Goal: Contribute content: Add original content to the website for others to see

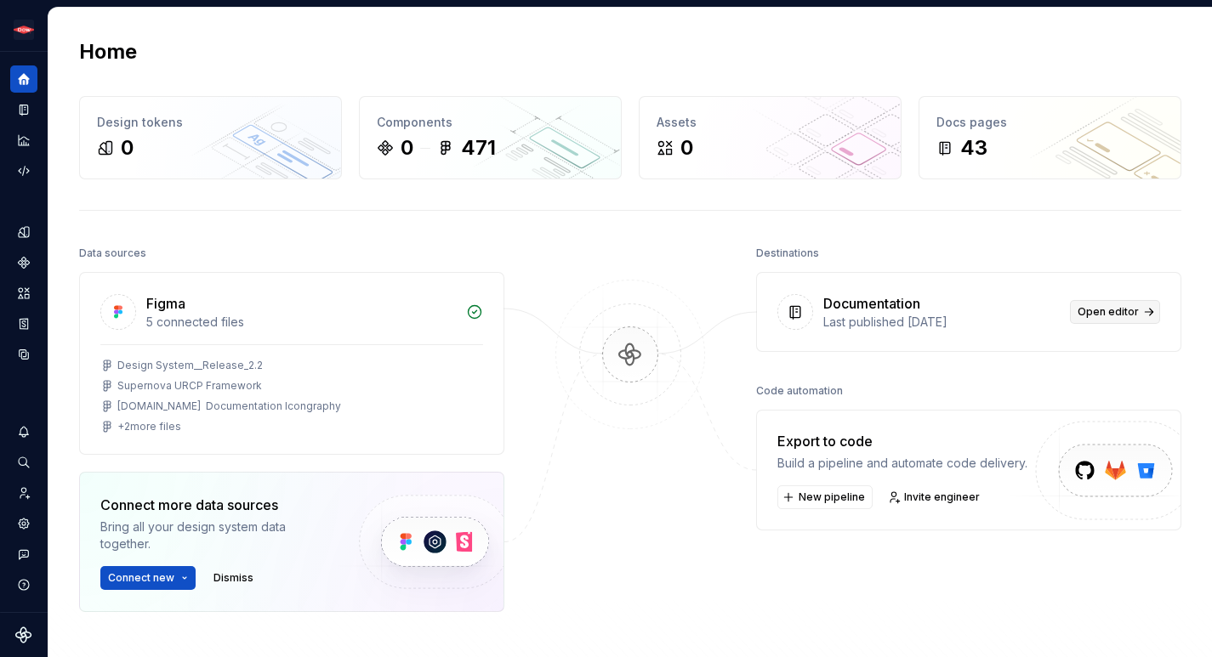
click at [1127, 311] on span "Open editor" at bounding box center [1107, 312] width 61 height 14
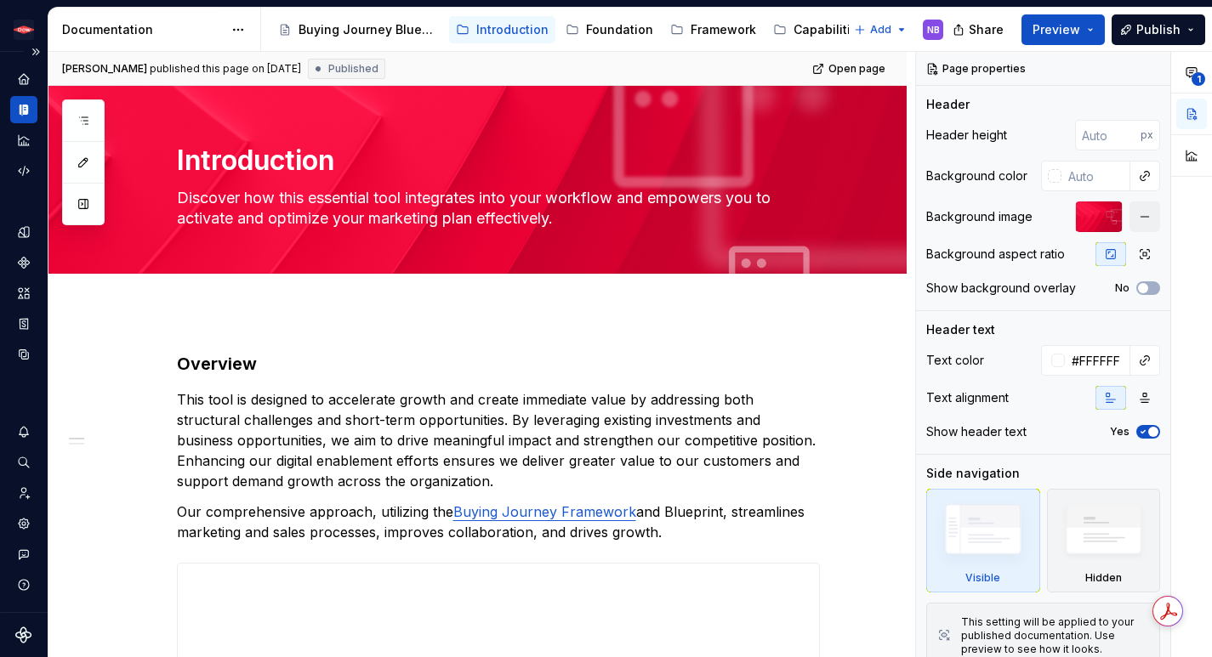
click at [41, 82] on div "Design system data" at bounding box center [24, 332] width 48 height 560
click at [24, 75] on icon "Home" at bounding box center [23, 78] width 11 height 11
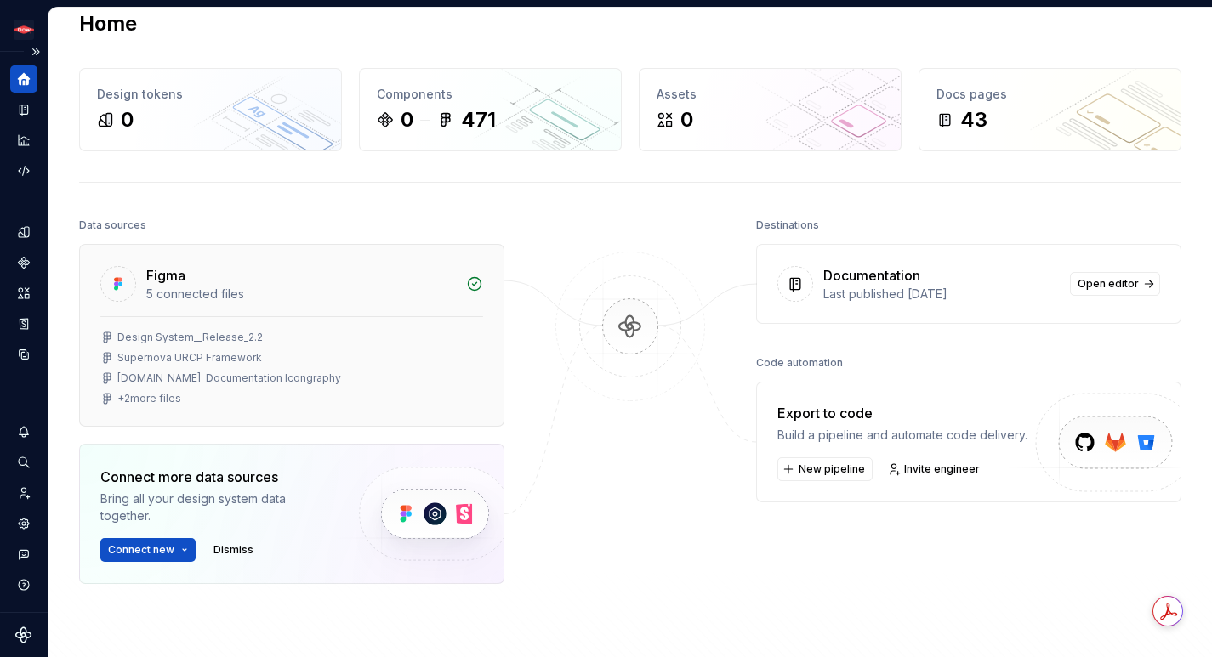
scroll to position [30, 0]
click at [34, 50] on button "Expand sidebar" at bounding box center [36, 52] width 24 height 24
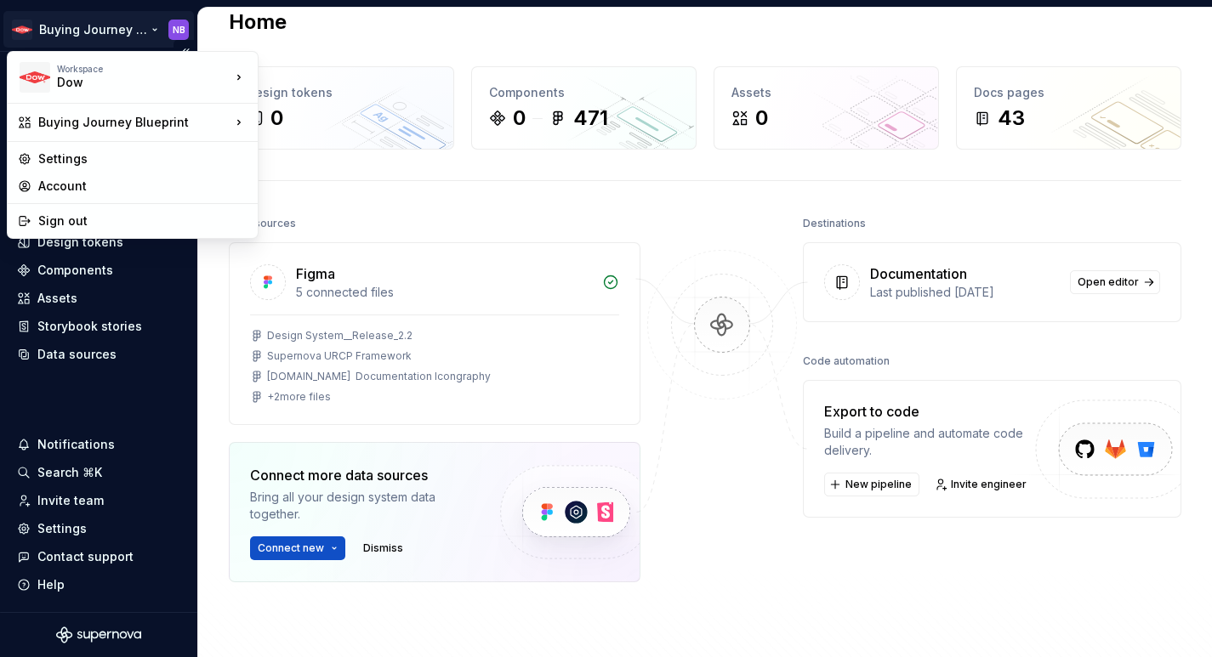
click at [127, 29] on html "Buying Journey Blueprint NB Home Documentation Analytics Code automation Design…" at bounding box center [606, 328] width 1212 height 657
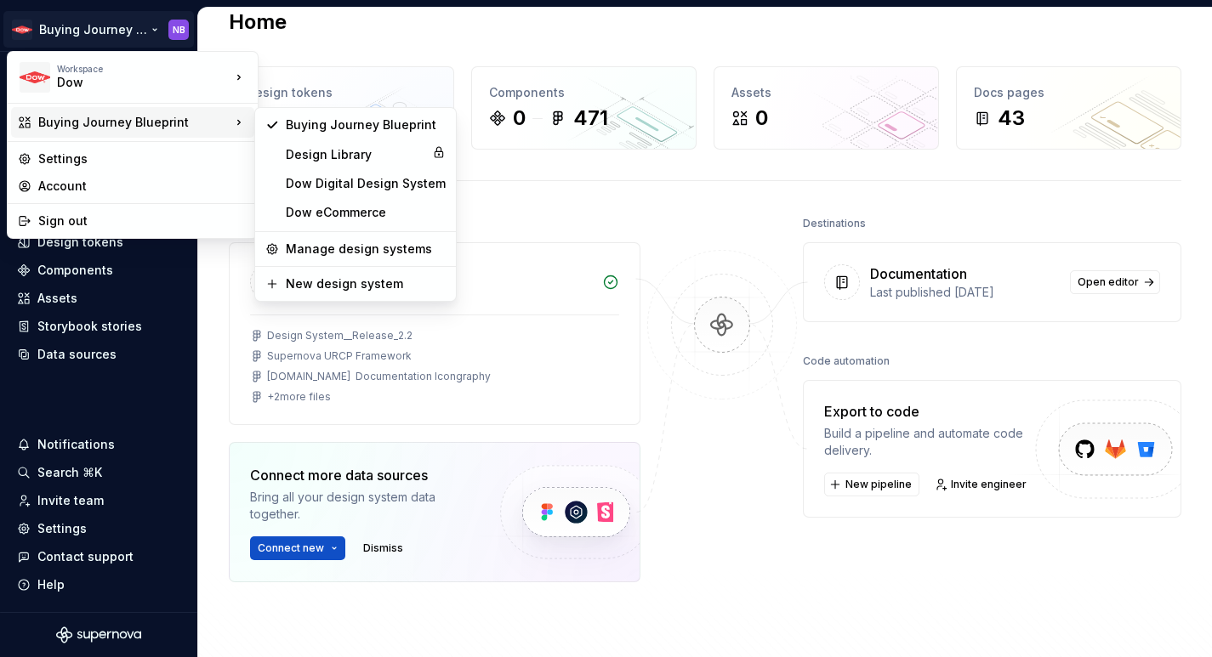
click at [238, 124] on icon at bounding box center [238, 122] width 17 height 17
click at [350, 188] on div "Dow Digital Design System" at bounding box center [366, 183] width 160 height 17
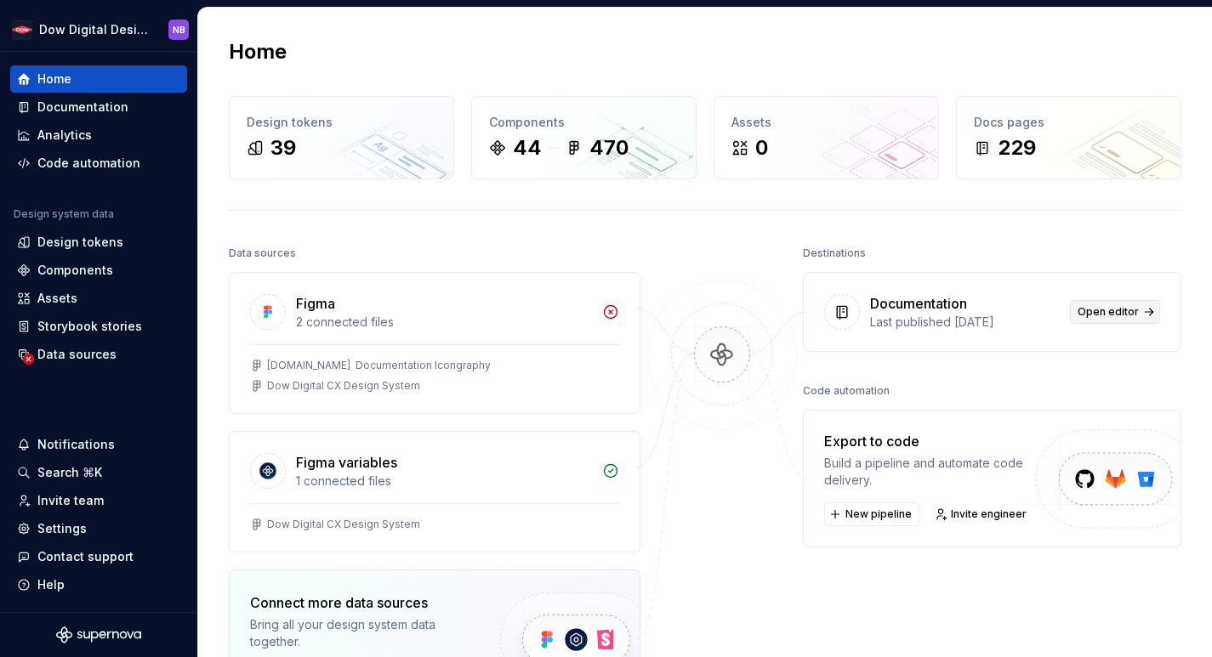
click at [1148, 309] on link "Open editor" at bounding box center [1115, 312] width 90 height 24
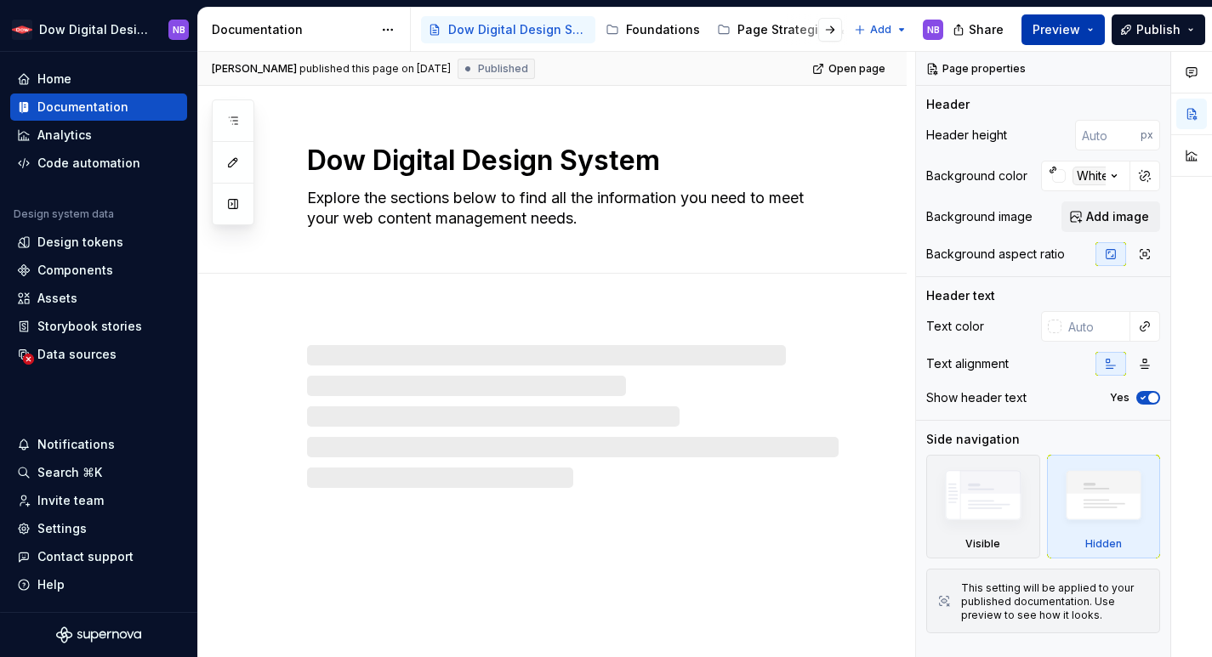
click at [1066, 42] on button "Preview" at bounding box center [1062, 29] width 83 height 31
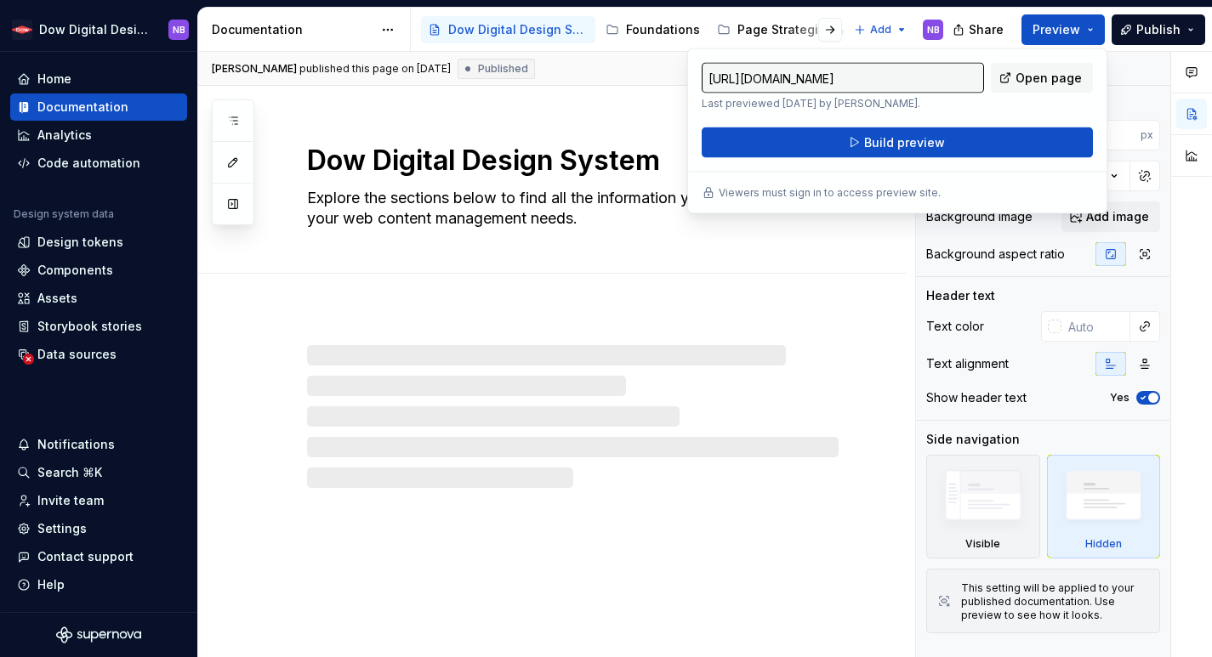
type textarea "*"
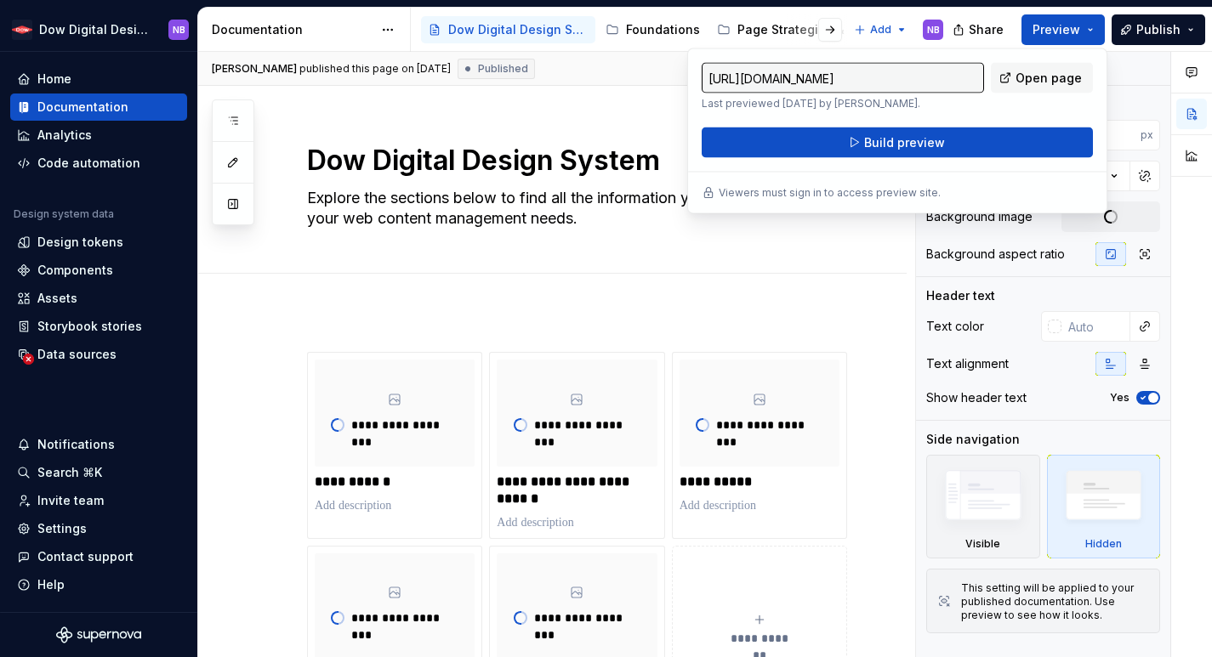
click at [1184, 3] on div "Dow Digital Design System NB Home Documentation Analytics Code automation Desig…" at bounding box center [606, 328] width 1212 height 657
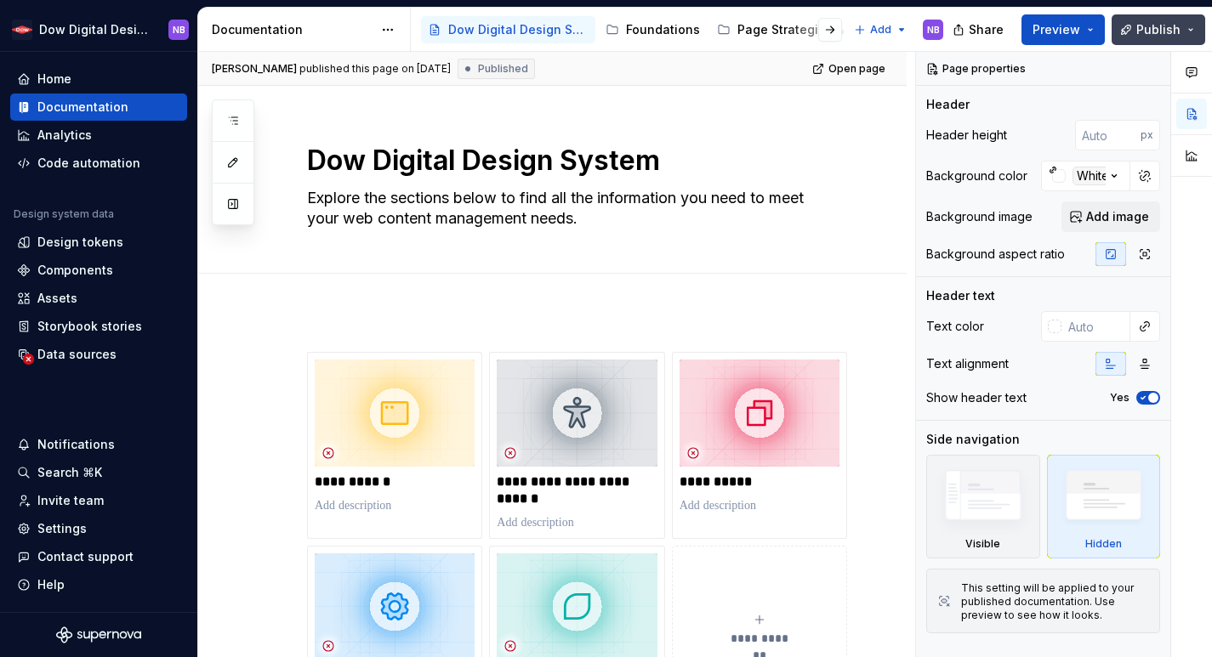
click at [1169, 24] on span "Publish" at bounding box center [1158, 29] width 44 height 17
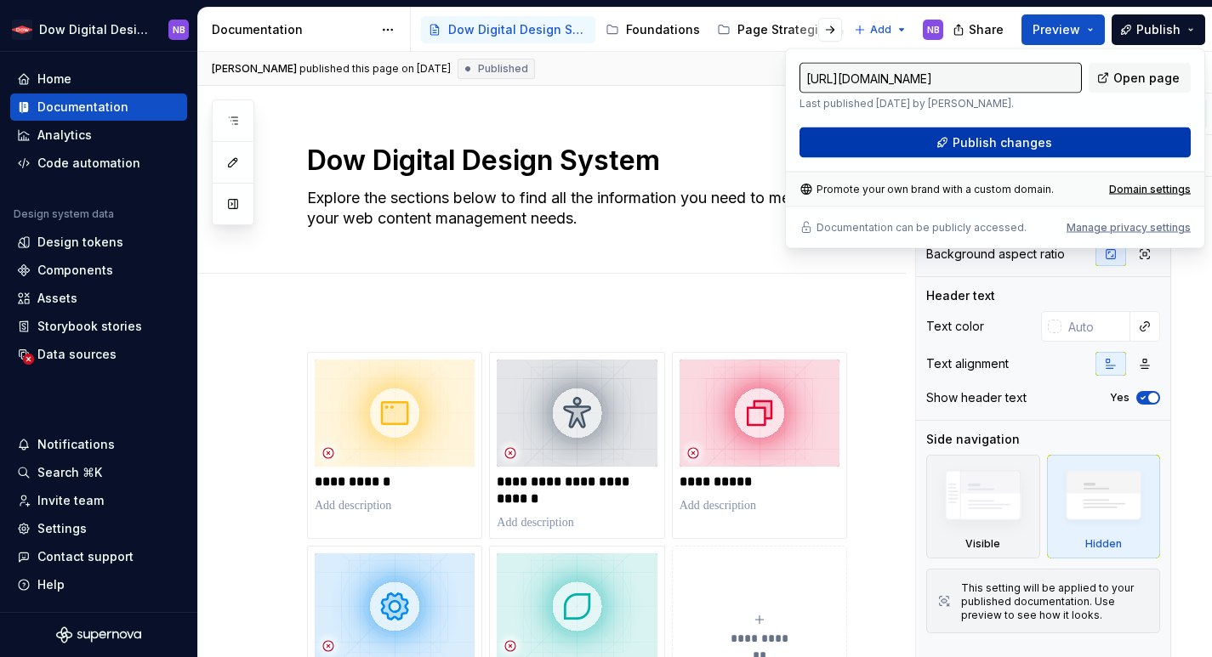
click at [1092, 148] on button "Publish changes" at bounding box center [994, 143] width 391 height 31
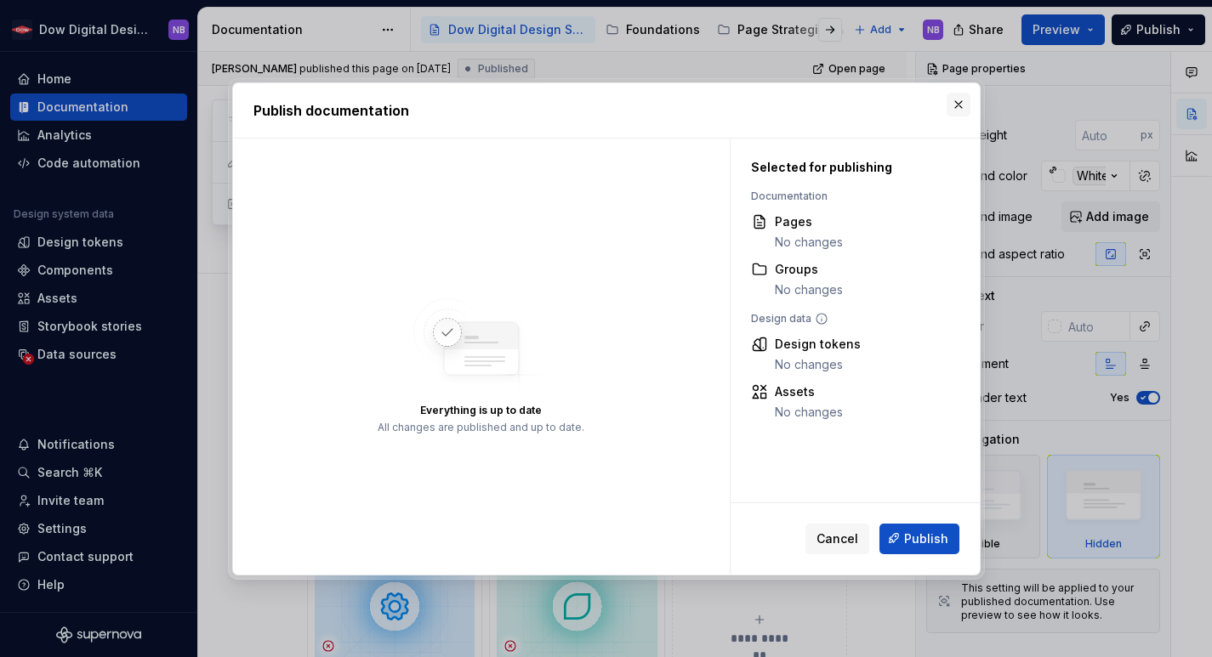
click at [961, 99] on button "button" at bounding box center [959, 105] width 24 height 24
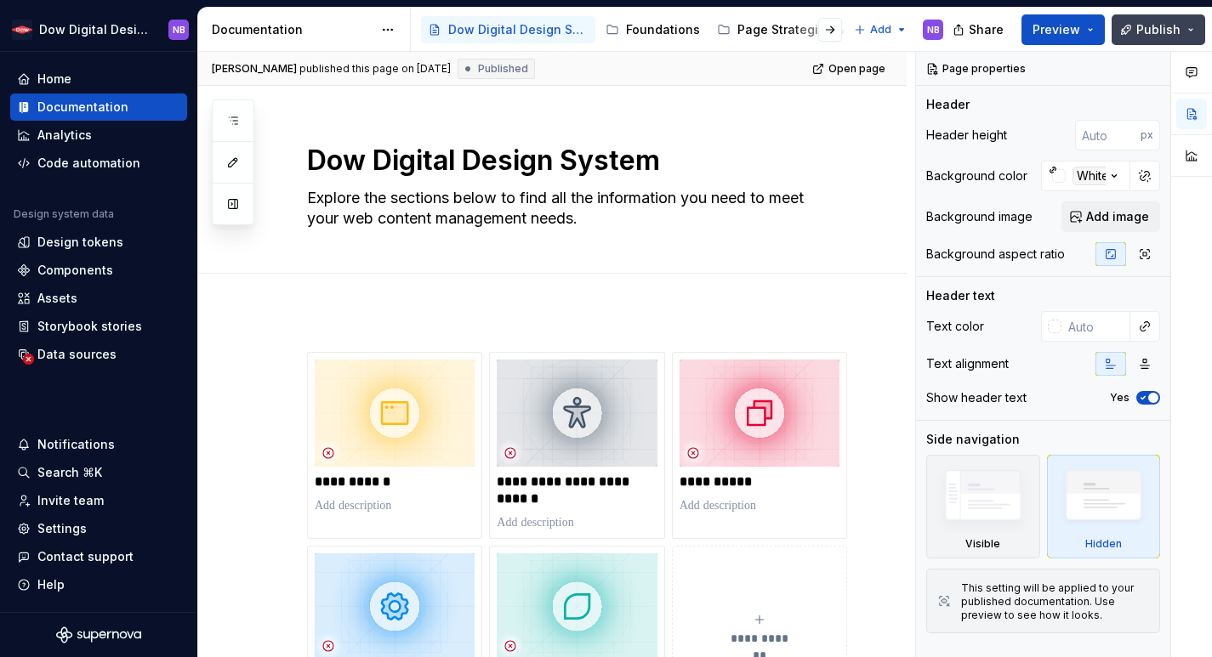
click at [1155, 35] on span "Publish" at bounding box center [1158, 29] width 44 height 17
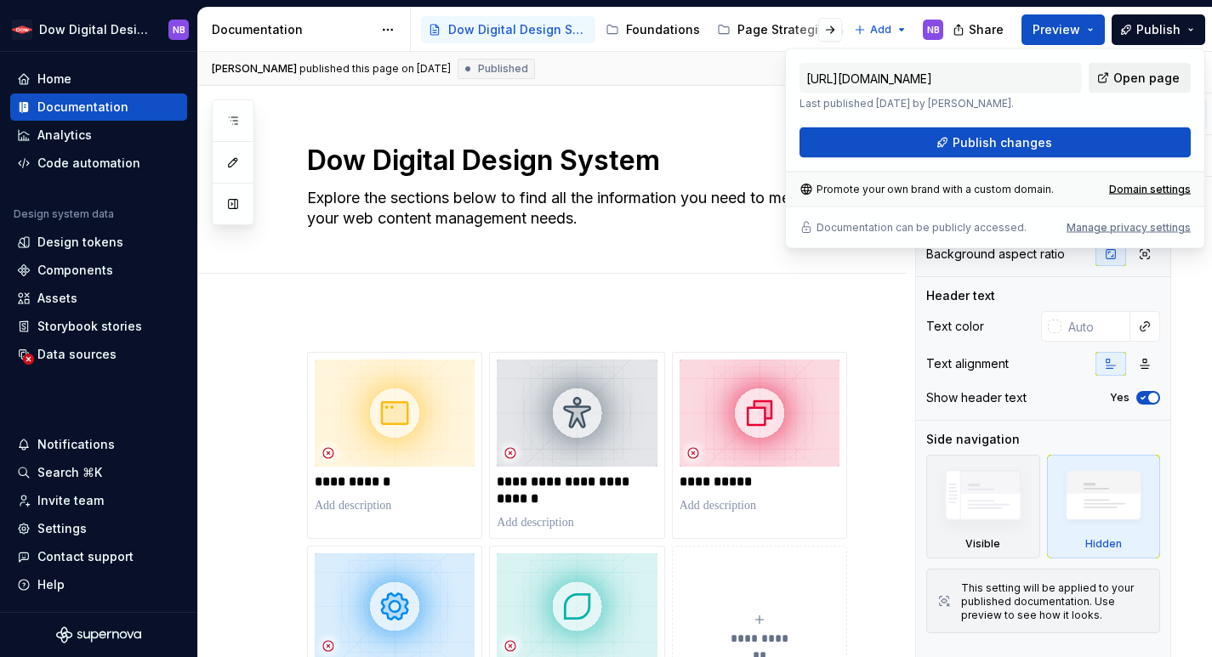
click at [1129, 69] on link "Open page" at bounding box center [1140, 78] width 102 height 31
